Goal: Use online tool/utility: Utilize a website feature to perform a specific function

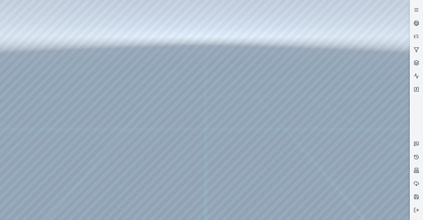
drag, startPoint x: 285, startPoint y: 89, endPoint x: 258, endPoint y: 86, distance: 26.6
drag, startPoint x: 268, startPoint y: 122, endPoint x: 282, endPoint y: 132, distance: 16.5
click at [422, 216] on button at bounding box center [416, 209] width 13 height 13
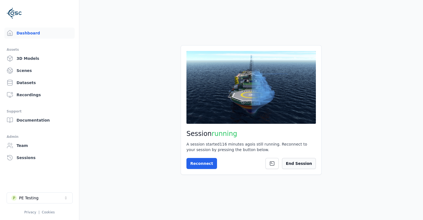
click at [296, 163] on button "End Session" at bounding box center [299, 163] width 34 height 11
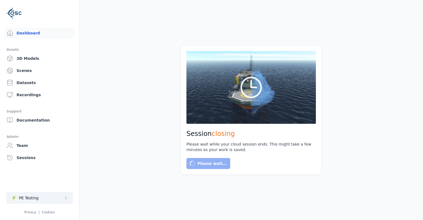
click at [57, 196] on button "P PE Testing" at bounding box center [40, 197] width 66 height 11
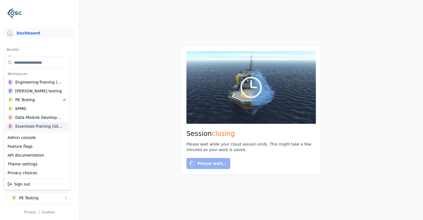
click at [54, 120] on div "Data Module Development" at bounding box center [38, 118] width 47 height 6
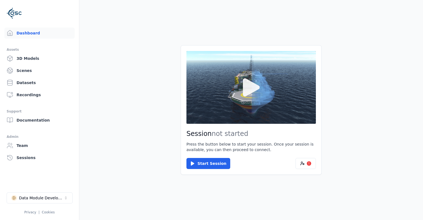
click at [222, 110] on button at bounding box center [252, 87] width 130 height 73
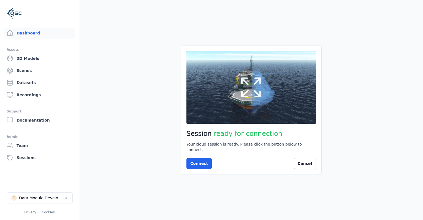
click at [228, 124] on button at bounding box center [252, 87] width 130 height 73
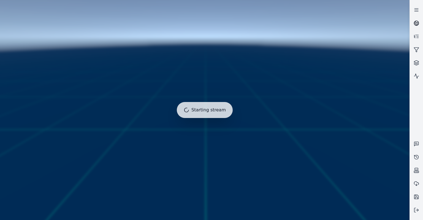
click at [418, 21] on icon at bounding box center [417, 23] width 6 height 6
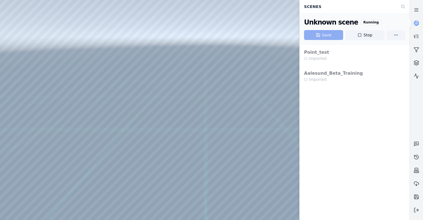
click at [347, 149] on div "Point_test Imported Aalesund_Beta_Training Imported" at bounding box center [355, 132] width 110 height 176
click at [357, 35] on button "Stop" at bounding box center [365, 35] width 39 height 10
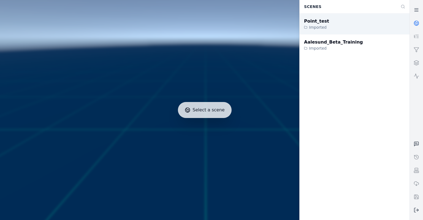
click at [331, 26] on div "Point_test Imported" at bounding box center [355, 24] width 110 height 21
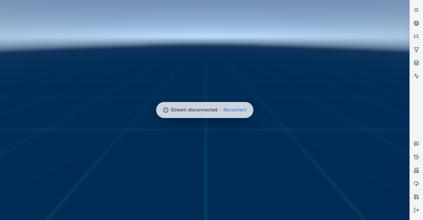
click at [244, 112] on div at bounding box center [205, 110] width 414 height 224
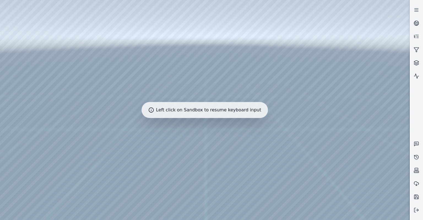
drag, startPoint x: 224, startPoint y: 124, endPoint x: 208, endPoint y: 131, distance: 18.2
click at [207, 131] on div at bounding box center [205, 110] width 410 height 220
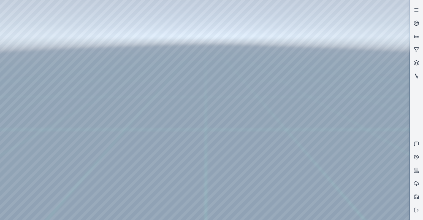
drag, startPoint x: 207, startPoint y: 131, endPoint x: 93, endPoint y: 167, distance: 119.2
click at [244, 144] on div at bounding box center [205, 110] width 410 height 220
drag, startPoint x: 244, startPoint y: 144, endPoint x: 141, endPoint y: 136, distance: 103.6
drag, startPoint x: 176, startPoint y: 58, endPoint x: 154, endPoint y: 47, distance: 24.2
drag, startPoint x: 211, startPoint y: 79, endPoint x: 201, endPoint y: 179, distance: 101.1
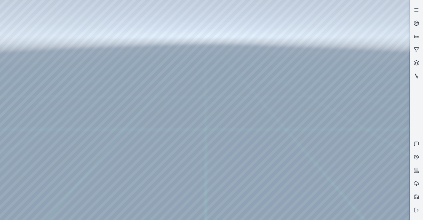
drag, startPoint x: 220, startPoint y: 134, endPoint x: 222, endPoint y: 216, distance: 81.9
drag, startPoint x: 217, startPoint y: 140, endPoint x: 210, endPoint y: 208, distance: 67.9
drag, startPoint x: 212, startPoint y: 127, endPoint x: 193, endPoint y: 221, distance: 95.6
drag, startPoint x: 193, startPoint y: 176, endPoint x: 88, endPoint y: 173, distance: 105.3
drag, startPoint x: 208, startPoint y: 156, endPoint x: 229, endPoint y: 158, distance: 21.3
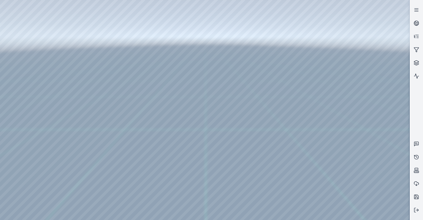
click at [123, 113] on div at bounding box center [205, 110] width 410 height 220
click at [14, 48] on div at bounding box center [205, 110] width 410 height 220
click at [20, 63] on div at bounding box center [205, 110] width 410 height 220
click at [18, 87] on div at bounding box center [205, 110] width 410 height 220
click at [21, 64] on div at bounding box center [205, 110] width 410 height 220
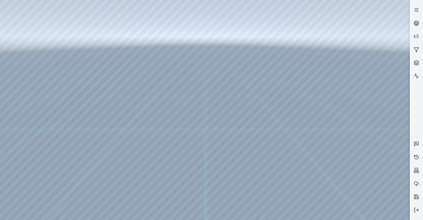
click at [19, 71] on div at bounding box center [205, 110] width 410 height 220
click at [103, 14] on div at bounding box center [205, 110] width 410 height 220
click at [77, 133] on div at bounding box center [205, 110] width 410 height 220
click at [402, 139] on div at bounding box center [205, 110] width 410 height 220
click at [389, 161] on div at bounding box center [205, 110] width 410 height 220
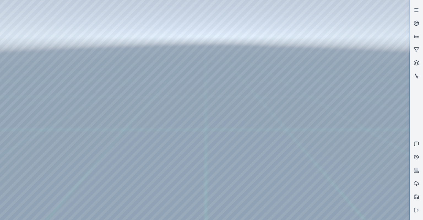
click at [381, 111] on div at bounding box center [205, 110] width 410 height 220
click at [70, 141] on div at bounding box center [205, 110] width 410 height 220
click at [369, 77] on div at bounding box center [205, 110] width 410 height 220
click at [15, 49] on div at bounding box center [205, 110] width 410 height 220
click at [16, 61] on div at bounding box center [205, 110] width 410 height 220
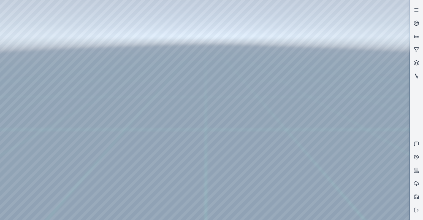
click at [90, 119] on div at bounding box center [205, 110] width 410 height 220
click at [89, 136] on div at bounding box center [205, 110] width 410 height 220
click at [89, 141] on div at bounding box center [205, 110] width 410 height 220
click at [160, 74] on div at bounding box center [205, 110] width 410 height 220
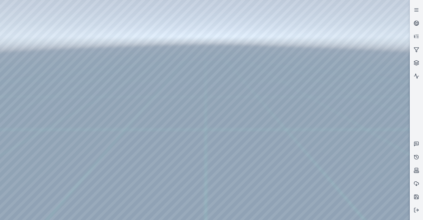
click at [154, 86] on div at bounding box center [205, 110] width 410 height 220
click at [396, 118] on div at bounding box center [205, 110] width 410 height 220
click at [375, 186] on div at bounding box center [205, 110] width 410 height 220
drag, startPoint x: 243, startPoint y: 177, endPoint x: 212, endPoint y: 167, distance: 32.1
click at [180, 53] on div at bounding box center [205, 110] width 410 height 220
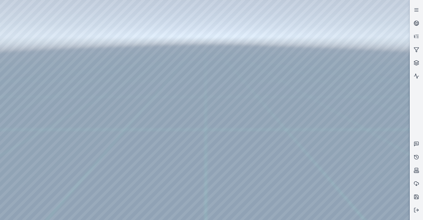
drag, startPoint x: 217, startPoint y: 161, endPoint x: 250, endPoint y: 173, distance: 34.4
click at [100, 128] on div at bounding box center [205, 110] width 410 height 220
click at [99, 127] on div at bounding box center [205, 110] width 410 height 220
click at [97, 144] on div at bounding box center [205, 110] width 410 height 220
click at [100, 144] on div at bounding box center [205, 110] width 410 height 220
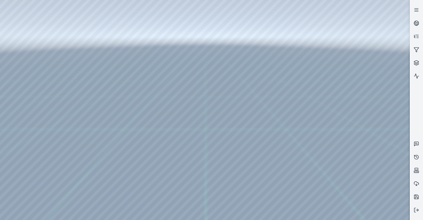
click at [100, 151] on div at bounding box center [205, 110] width 410 height 220
drag, startPoint x: 190, startPoint y: 166, endPoint x: 213, endPoint y: 166, distance: 23.4
drag, startPoint x: 239, startPoint y: 150, endPoint x: 190, endPoint y: 148, distance: 48.8
click at [98, 135] on div at bounding box center [205, 110] width 410 height 220
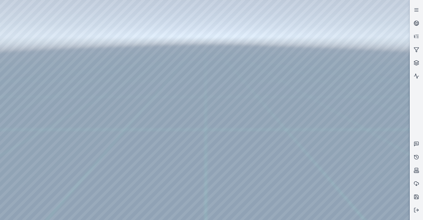
click at [97, 120] on div at bounding box center [205, 110] width 410 height 220
click at [18, 87] on div at bounding box center [205, 110] width 410 height 220
click at [19, 70] on div at bounding box center [205, 110] width 410 height 220
click at [100, 14] on div at bounding box center [205, 110] width 410 height 220
click at [73, 106] on div at bounding box center [205, 110] width 410 height 220
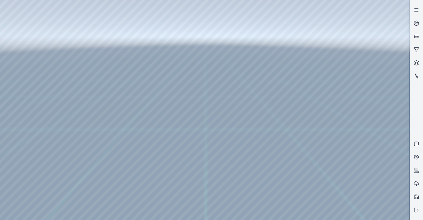
click at [72, 109] on div at bounding box center [205, 110] width 410 height 220
click at [61, 119] on div at bounding box center [205, 110] width 410 height 220
click at [67, 104] on div at bounding box center [205, 110] width 410 height 220
click at [67, 110] on div at bounding box center [205, 110] width 410 height 220
click at [18, 49] on div at bounding box center [205, 110] width 410 height 220
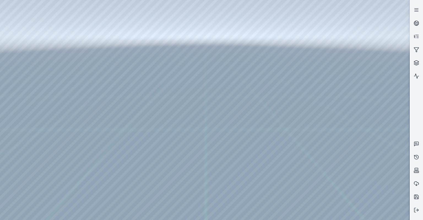
click at [18, 63] on div at bounding box center [205, 110] width 410 height 220
click at [89, 136] on div at bounding box center [205, 110] width 410 height 220
click at [86, 141] on div at bounding box center [205, 110] width 410 height 220
click at [90, 150] on div at bounding box center [205, 110] width 410 height 220
click at [86, 158] on div at bounding box center [205, 110] width 410 height 220
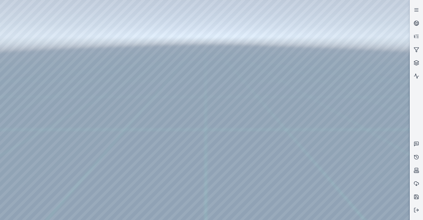
click at [144, 76] on div at bounding box center [205, 110] width 410 height 220
click at [144, 88] on div at bounding box center [205, 110] width 410 height 220
click at [177, 53] on div at bounding box center [205, 110] width 410 height 220
click at [18, 86] on div at bounding box center [205, 110] width 410 height 220
click at [18, 73] on div at bounding box center [205, 110] width 410 height 220
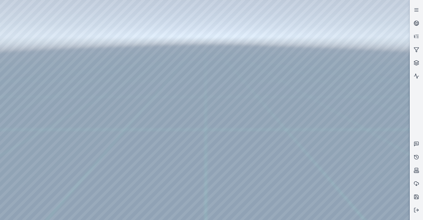
click at [105, 11] on div at bounding box center [205, 110] width 410 height 220
click at [101, 13] on div at bounding box center [205, 110] width 410 height 220
click at [82, 103] on div at bounding box center [205, 110] width 410 height 220
click at [384, 121] on div at bounding box center [205, 110] width 410 height 220
click at [75, 109] on div at bounding box center [205, 110] width 410 height 220
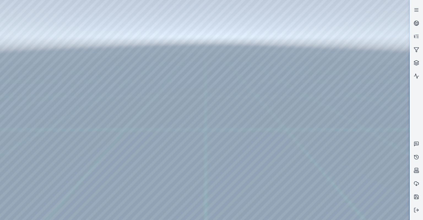
click at [369, 148] on div at bounding box center [205, 110] width 410 height 220
click at [368, 41] on div at bounding box center [205, 110] width 410 height 220
click at [373, 197] on div at bounding box center [205, 110] width 410 height 220
click at [375, 201] on div at bounding box center [205, 110] width 410 height 220
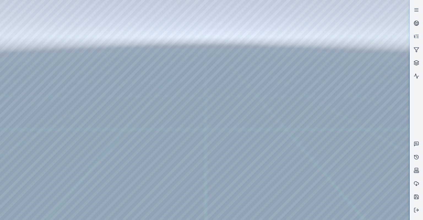
click at [376, 105] on div at bounding box center [205, 110] width 410 height 220
drag, startPoint x: 244, startPoint y: 150, endPoint x: 241, endPoint y: 152, distance: 3.2
click at [275, 102] on div at bounding box center [205, 110] width 410 height 220
drag, startPoint x: 274, startPoint y: 101, endPoint x: 259, endPoint y: 100, distance: 14.7
click at [21, 69] on div at bounding box center [205, 110] width 410 height 220
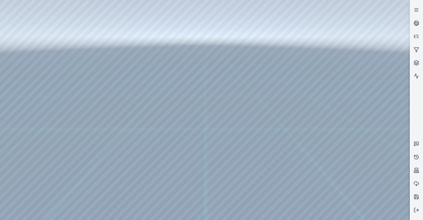
click at [371, 106] on div at bounding box center [205, 110] width 410 height 220
click at [14, 72] on div at bounding box center [205, 110] width 410 height 220
click at [67, 16] on div at bounding box center [205, 110] width 410 height 220
click at [79, 141] on div at bounding box center [205, 110] width 410 height 220
click at [72, 133] on div at bounding box center [205, 110] width 410 height 220
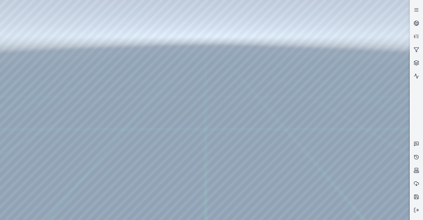
click at [71, 138] on div at bounding box center [205, 110] width 410 height 220
click at [377, 173] on div at bounding box center [205, 110] width 410 height 220
click at [376, 172] on div at bounding box center [205, 110] width 410 height 220
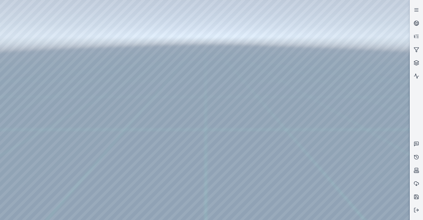
drag, startPoint x: 164, startPoint y: 168, endPoint x: 212, endPoint y: 158, distance: 48.6
click at [27, 8] on div at bounding box center [205, 110] width 410 height 220
click at [41, 13] on div at bounding box center [205, 110] width 410 height 220
click at [309, 47] on div at bounding box center [205, 110] width 410 height 220
click at [17, 73] on div at bounding box center [205, 110] width 410 height 220
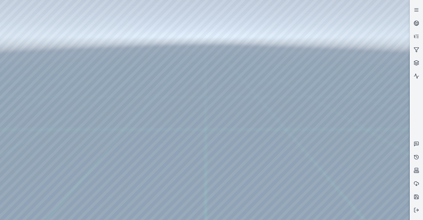
click at [74, 14] on div at bounding box center [205, 110] width 410 height 220
click at [72, 134] on div at bounding box center [205, 110] width 410 height 220
click at [378, 117] on div at bounding box center [205, 110] width 410 height 220
click at [379, 117] on div at bounding box center [205, 110] width 410 height 220
click at [376, 127] on div at bounding box center [205, 110] width 410 height 220
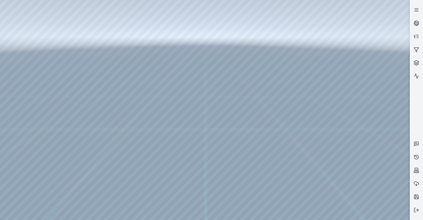
click at [371, 125] on div at bounding box center [205, 110] width 410 height 220
click at [70, 142] on div at bounding box center [205, 110] width 410 height 220
click at [368, 172] on div at bounding box center [205, 110] width 410 height 220
click at [42, 13] on div at bounding box center [205, 110] width 410 height 220
click at [269, 41] on div at bounding box center [205, 110] width 410 height 220
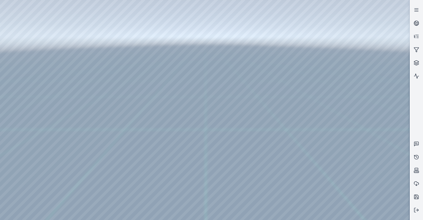
drag, startPoint x: 272, startPoint y: 56, endPoint x: 253, endPoint y: 59, distance: 19.5
click at [203, 166] on div at bounding box center [205, 110] width 410 height 220
drag, startPoint x: 198, startPoint y: 157, endPoint x: 212, endPoint y: 153, distance: 15.1
click at [271, 112] on div at bounding box center [205, 110] width 410 height 220
click at [288, 59] on div at bounding box center [205, 110] width 410 height 220
